Goal: Transaction & Acquisition: Purchase product/service

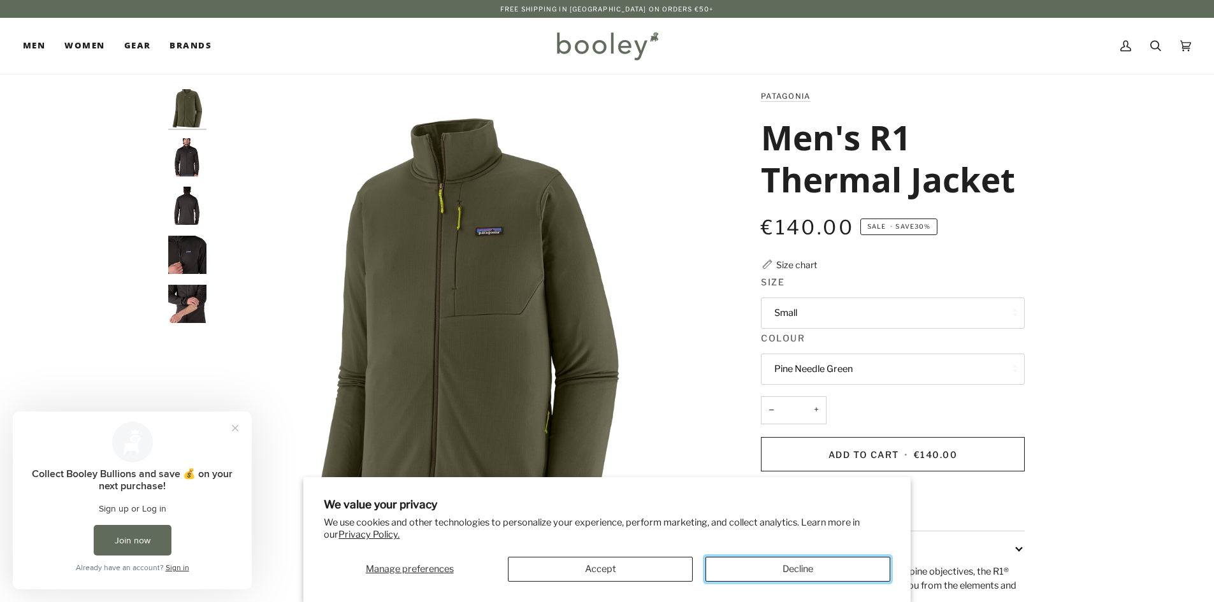
click at [758, 565] on button "Decline" at bounding box center [797, 569] width 185 height 25
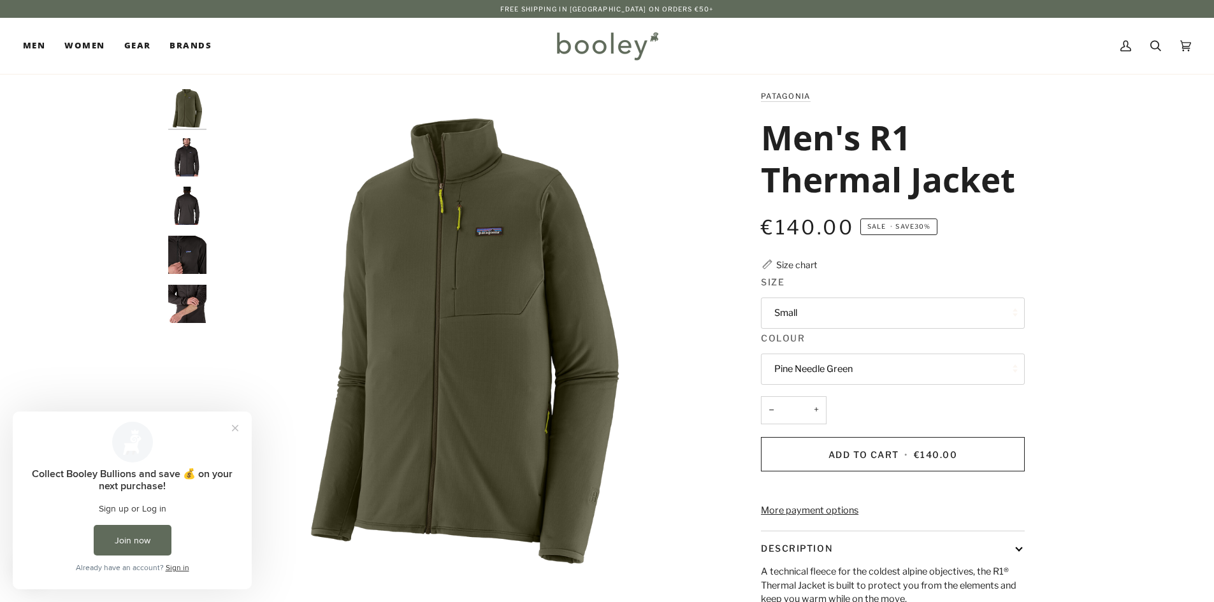
click at [809, 375] on button "Pine Needle Green" at bounding box center [893, 369] width 264 height 31
click at [854, 364] on button "Pine Needle Green" at bounding box center [893, 369] width 264 height 31
click at [236, 431] on button "Close prompt" at bounding box center [235, 428] width 23 height 23
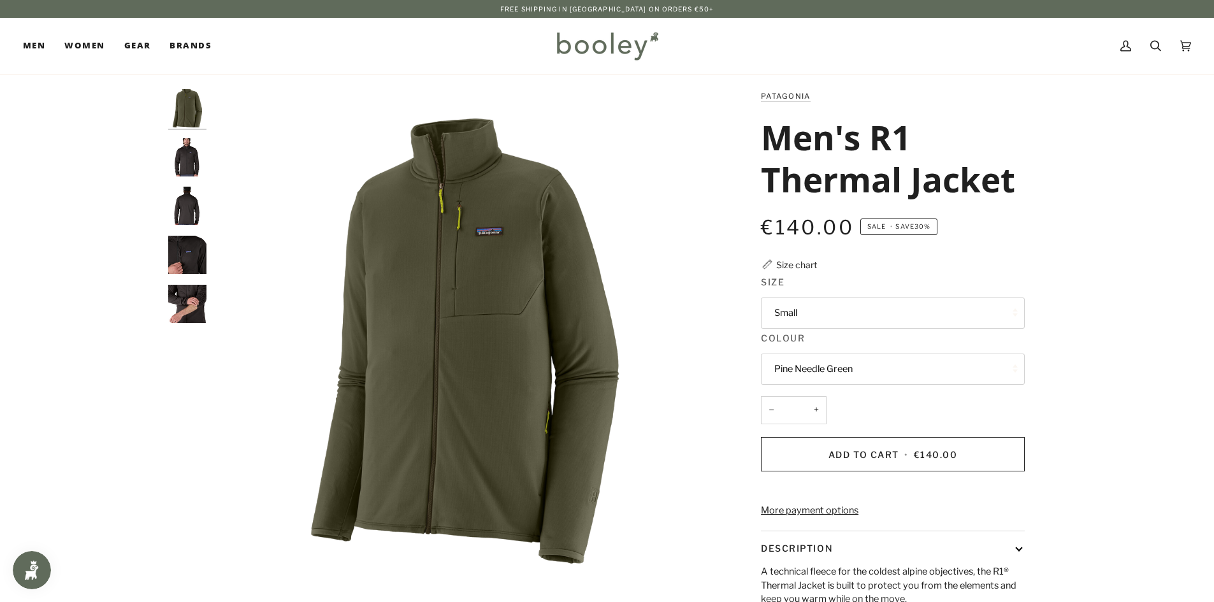
click at [178, 292] on img "Patagonia Men's R1 Thermal Jacket - Booley Galway" at bounding box center [187, 304] width 38 height 38
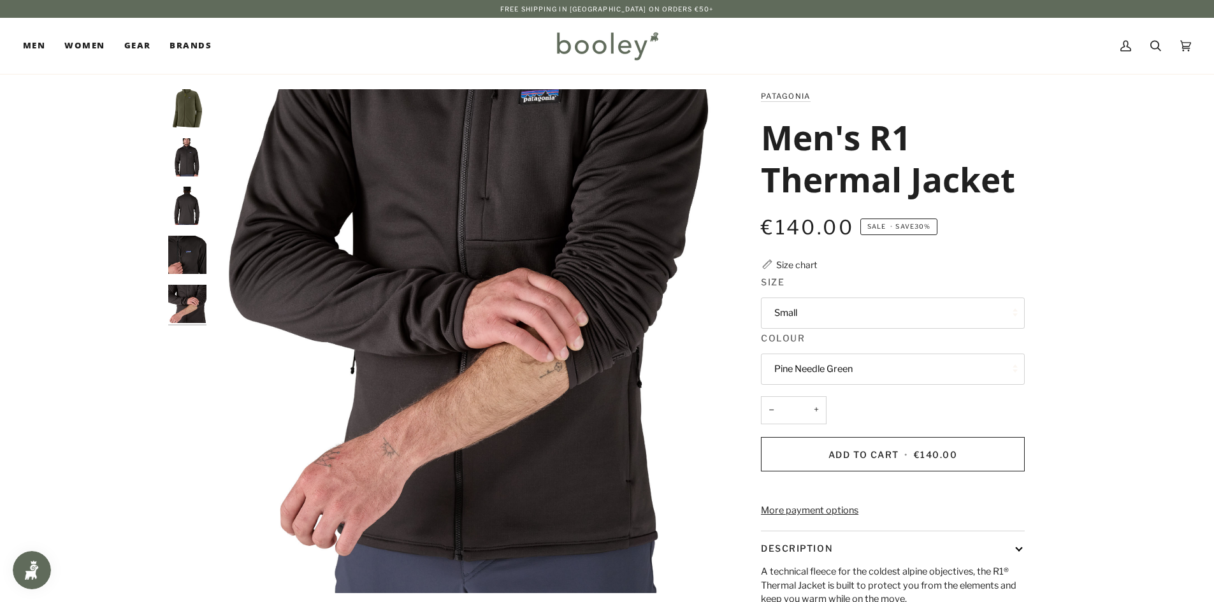
click at [191, 244] on img "Patagonia Men's R1 Thermal Jacket - Booley Galway" at bounding box center [187, 255] width 38 height 38
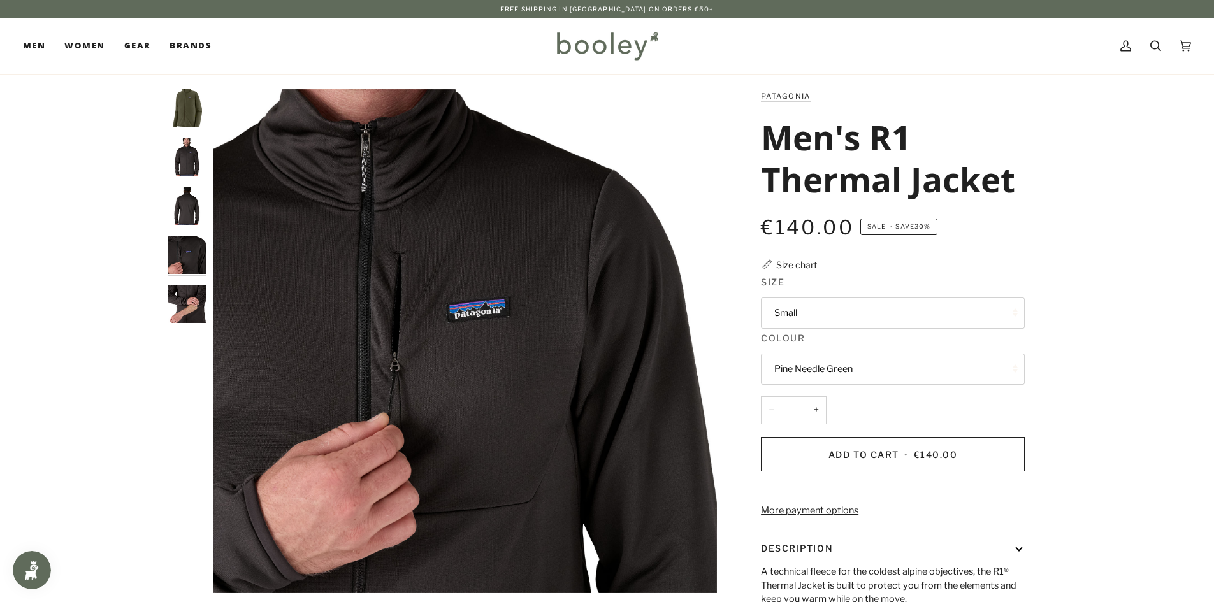
click at [199, 199] on img "Patagonia Men's R1 Thermal Jacket - Booley Galway" at bounding box center [187, 206] width 38 height 38
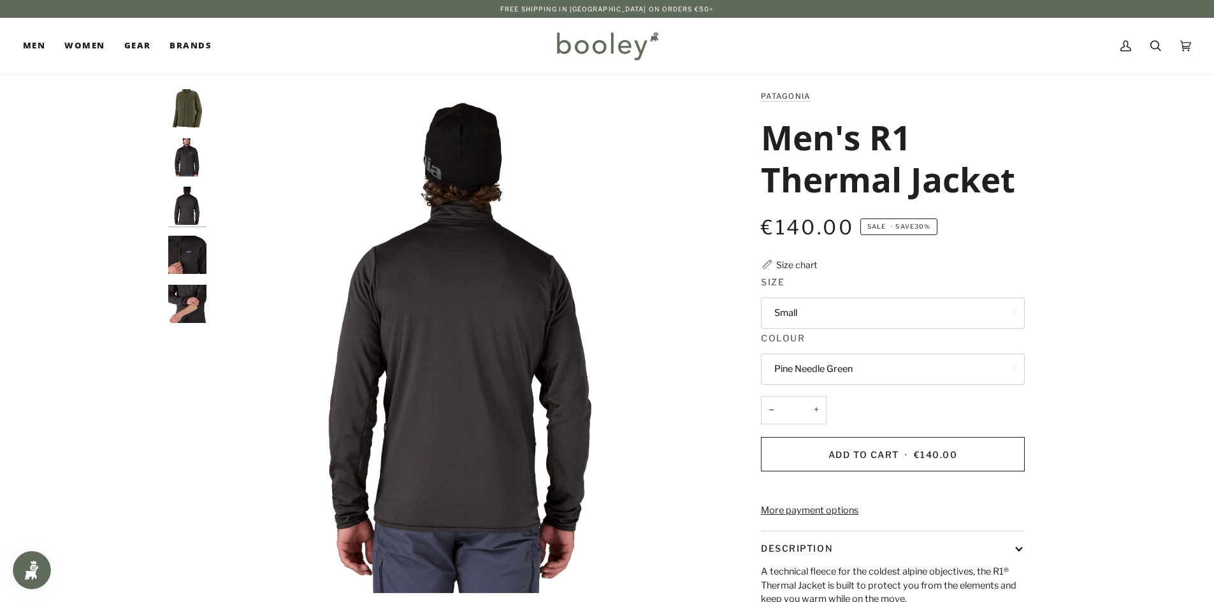
click at [182, 162] on img "Patagonia Men's R1 Thermal Jacket - Booley Galway" at bounding box center [187, 157] width 38 height 38
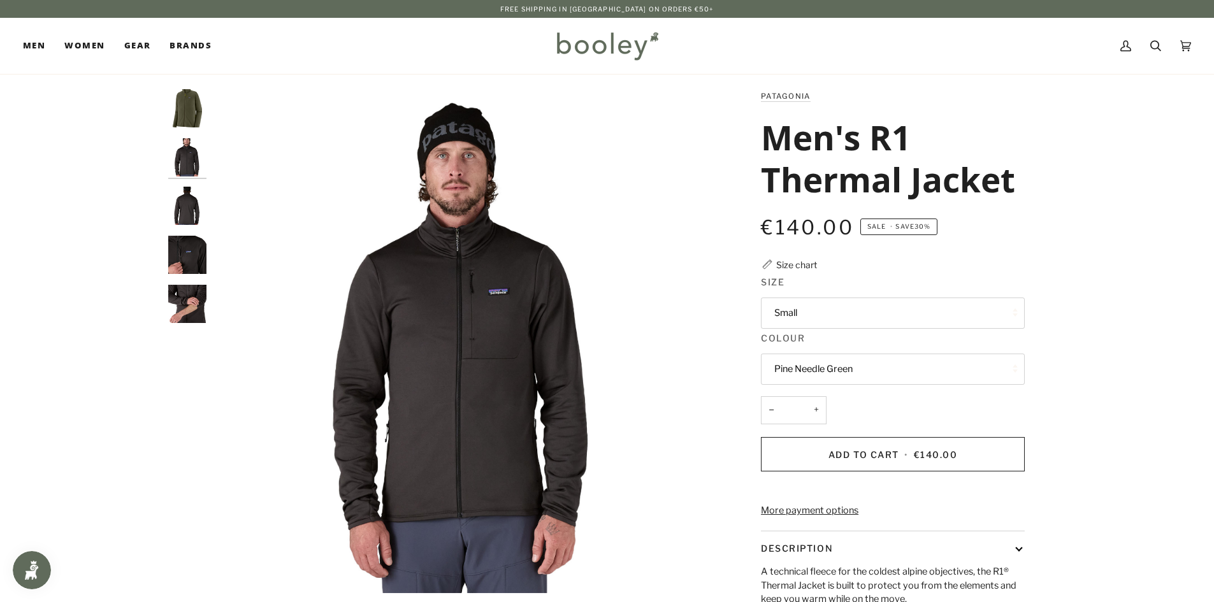
click at [188, 113] on img "Men's R1 Thermal Jacket" at bounding box center [187, 108] width 38 height 38
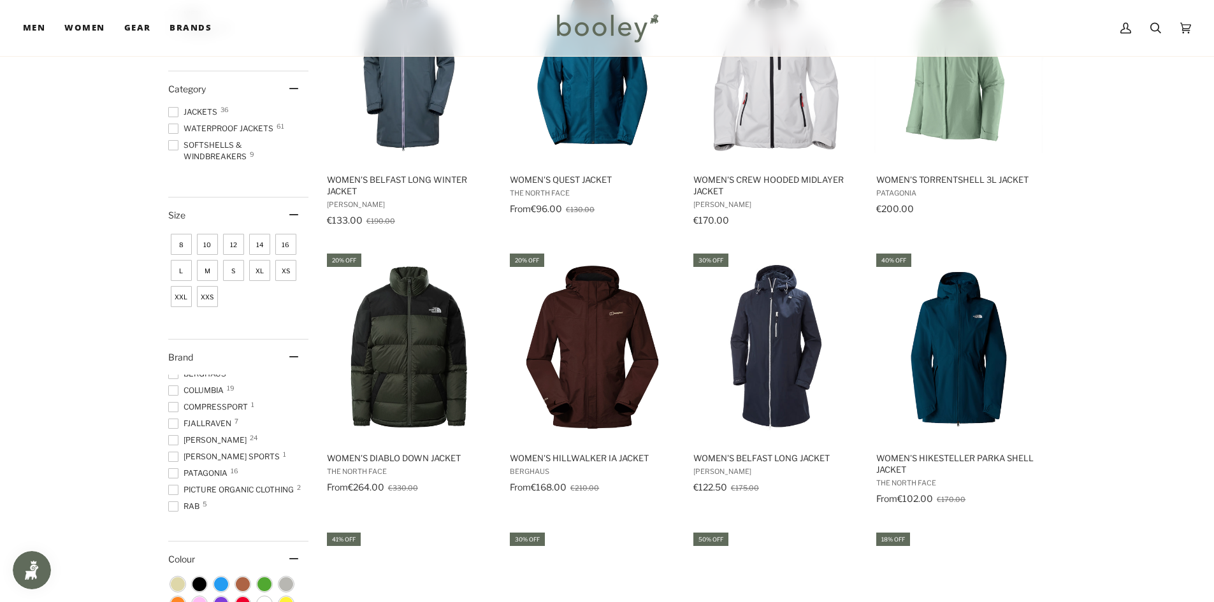
scroll to position [78, 0]
click at [174, 435] on span at bounding box center [173, 434] width 10 height 10
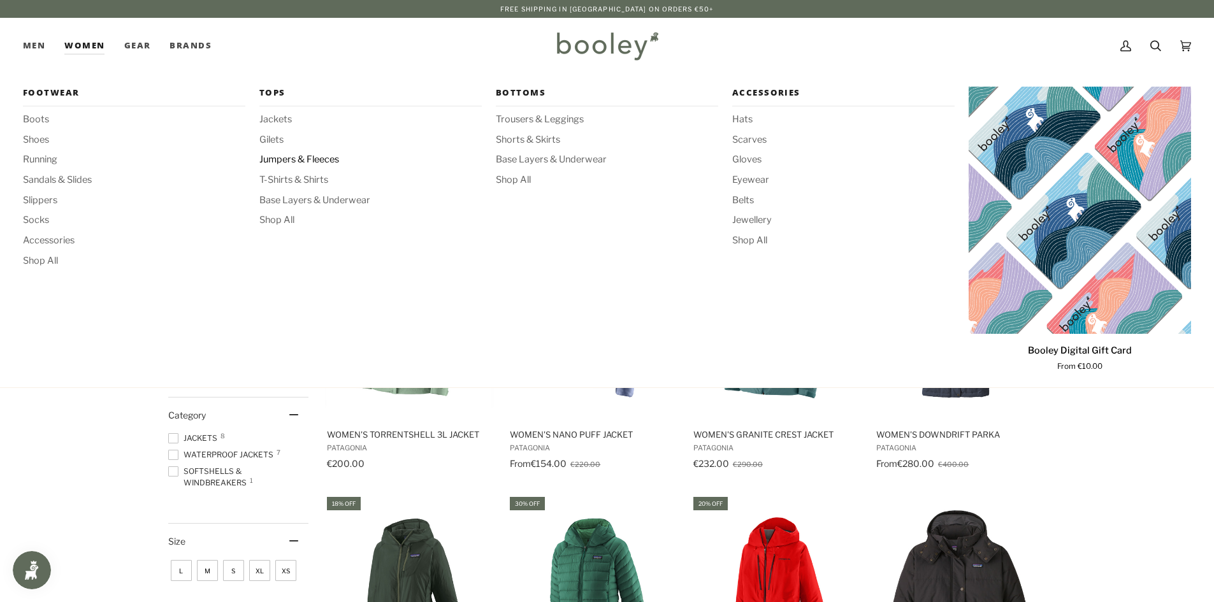
click at [287, 158] on span "Jumpers & Fleeces" at bounding box center [370, 160] width 222 height 14
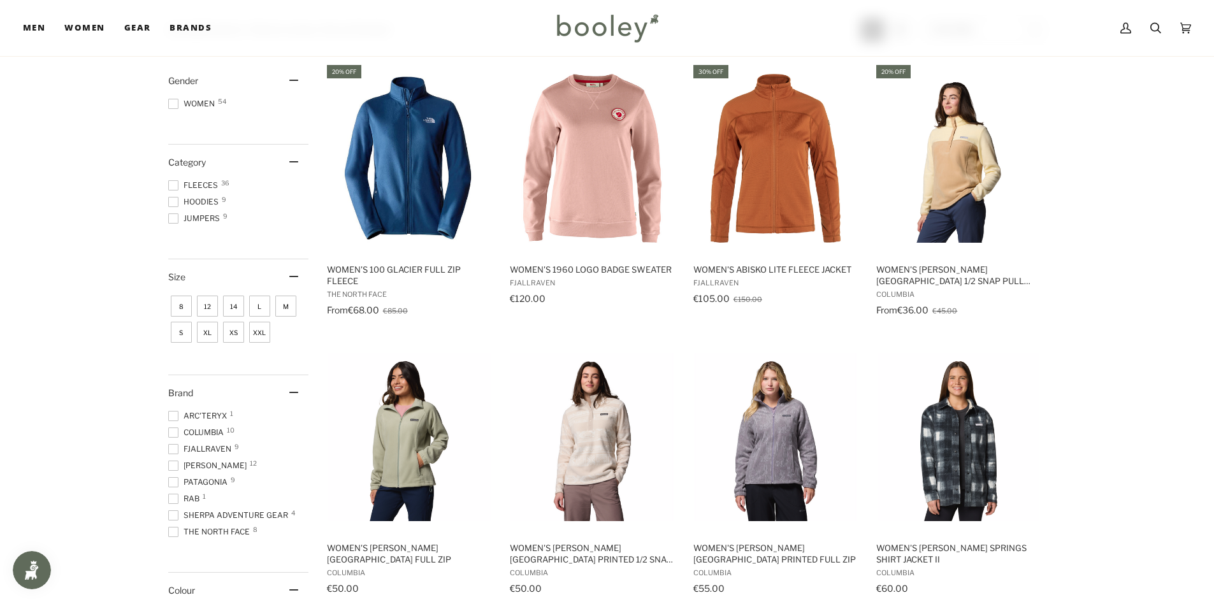
scroll to position [255, 0]
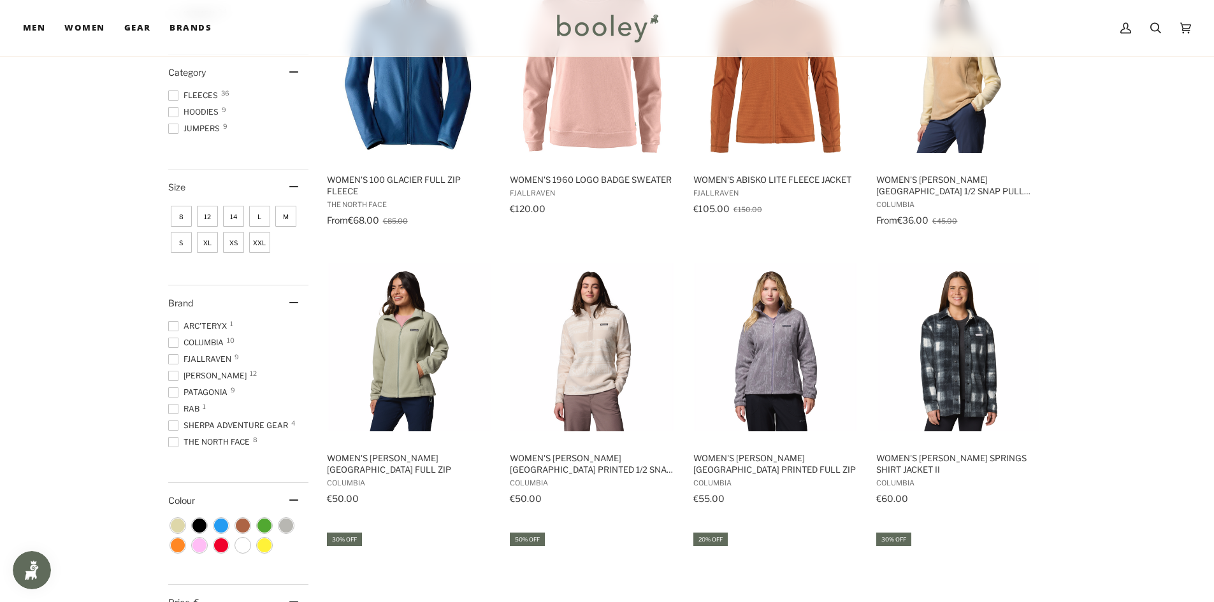
click at [170, 394] on span at bounding box center [173, 392] width 10 height 10
